Goal: Transaction & Acquisition: Purchase product/service

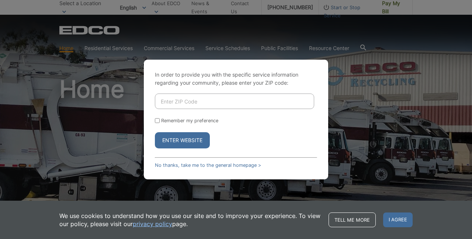
click at [185, 104] on input "Enter ZIP Code" at bounding box center [234, 101] width 159 height 15
type input "92029"
click at [184, 136] on button "Enter Website" at bounding box center [182, 140] width 55 height 16
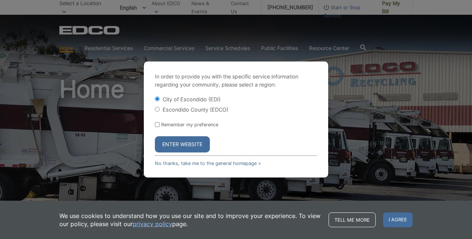
click at [180, 145] on button "Enter Website" at bounding box center [182, 144] width 55 height 16
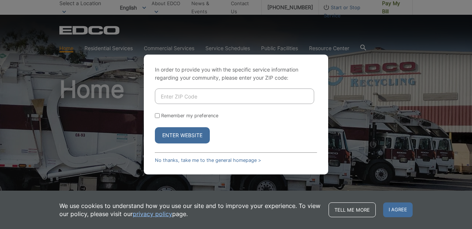
click at [235, 94] on input "Enter ZIP Code" at bounding box center [234, 95] width 159 height 15
type input "92029"
click at [194, 137] on button "Enter Website" at bounding box center [182, 135] width 55 height 16
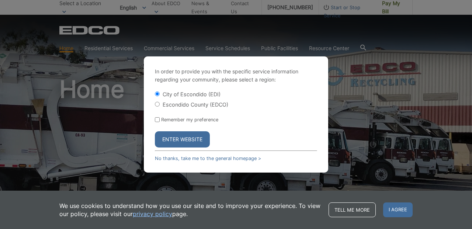
click at [156, 104] on input "Escondido County (EDCO)" at bounding box center [157, 104] width 5 height 5
radio input "true"
click at [185, 141] on button "Enter Website" at bounding box center [182, 139] width 55 height 16
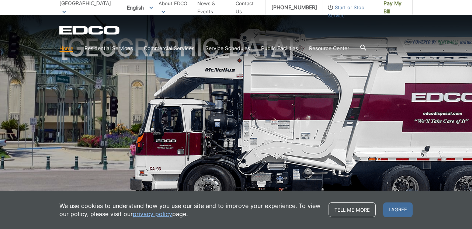
scroll to position [42, 0]
click at [397, 209] on span "I agree" at bounding box center [397, 209] width 29 height 15
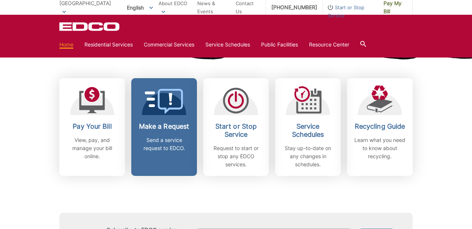
scroll to position [192, 0]
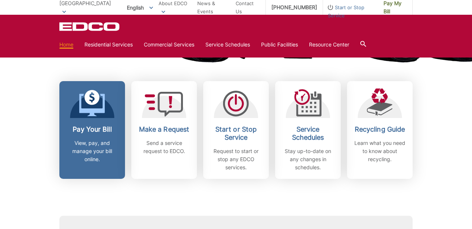
click at [87, 123] on link "Pay Your Bill View, pay, and manage your bill online." at bounding box center [92, 130] width 66 height 98
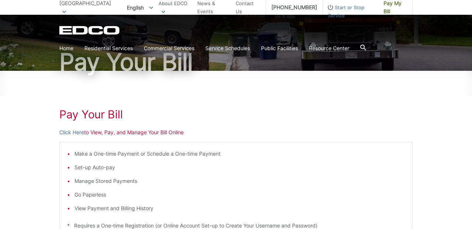
scroll to position [63, 0]
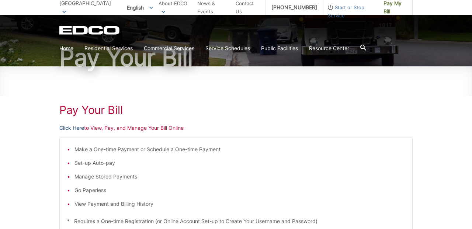
click at [73, 129] on link "Click Here" at bounding box center [71, 128] width 25 height 8
